Goal: Use online tool/utility: Utilize a website feature to perform a specific function

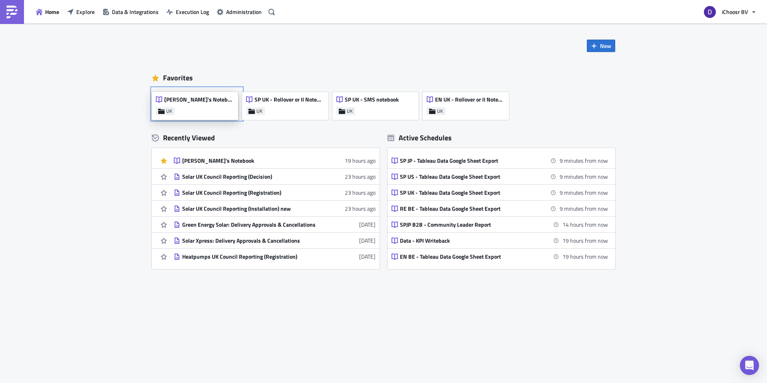
click at [191, 104] on div "[PERSON_NAME]'s Notebook" at bounding box center [195, 101] width 78 height 11
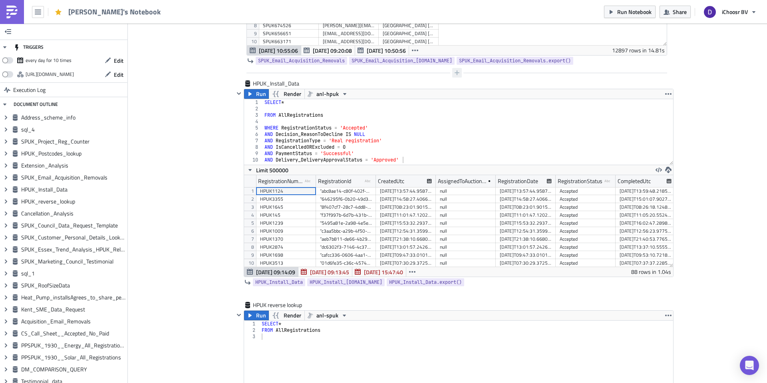
click at [457, 72] on icon "button" at bounding box center [457, 73] width 6 height 6
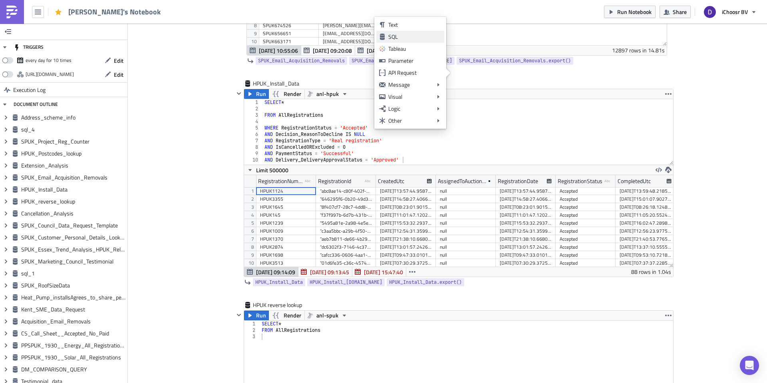
click at [395, 40] on div "SQL" at bounding box center [414, 37] width 53 height 8
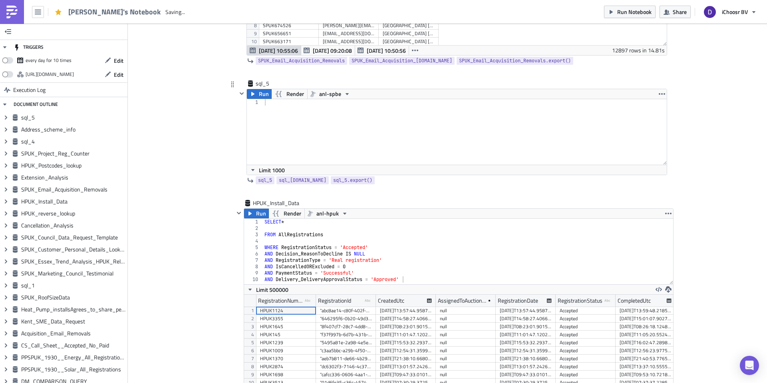
click at [274, 117] on div at bounding box center [465, 138] width 404 height 78
type textarea "SELECT *"
type textarea "FROM AllRegistrations"
paste textarea "'SPUK676537', )"
type textarea "'SPUK676537')"
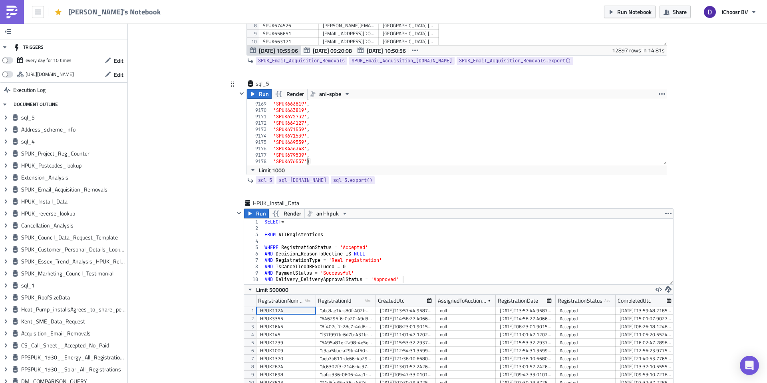
click at [333, 84] on div "sql_5" at bounding box center [452, 84] width 430 height 9
click at [333, 89] on div "Run Render anl-spbe 'SPUK676537') 9168 9169 9170 9171 9172 9173 9174 9175 9176 …" at bounding box center [457, 132] width 421 height 86
click at [334, 98] on span "anl-spbe" at bounding box center [330, 94] width 22 height 10
click at [334, 139] on div "anl-spuk" at bounding box center [348, 143] width 57 height 8
click at [257, 96] on button "Run" at bounding box center [259, 94] width 25 height 10
